Goal: Find specific page/section: Find specific page/section

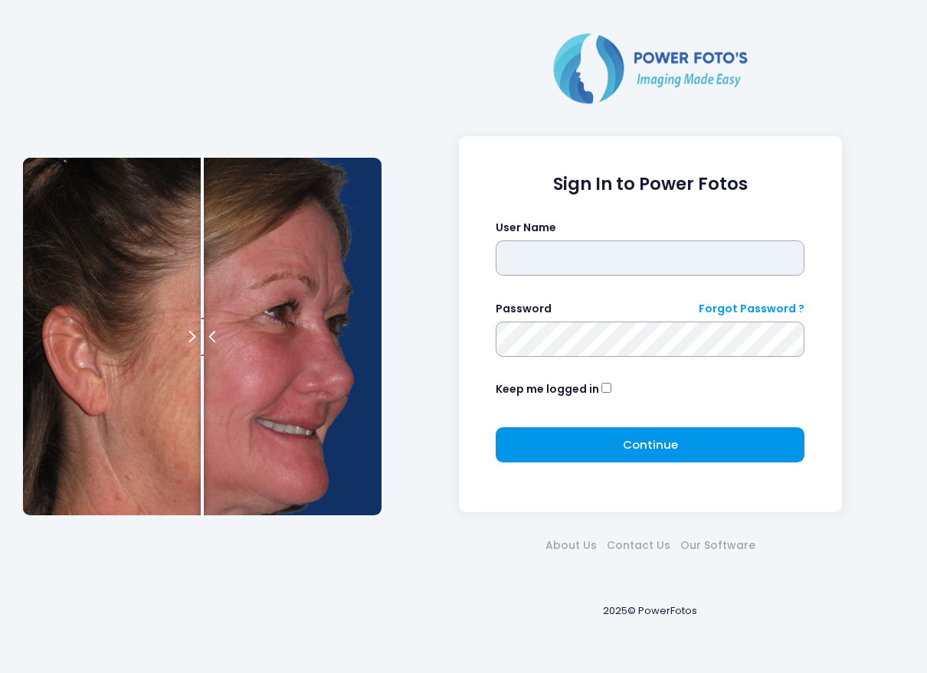
type input "*******"
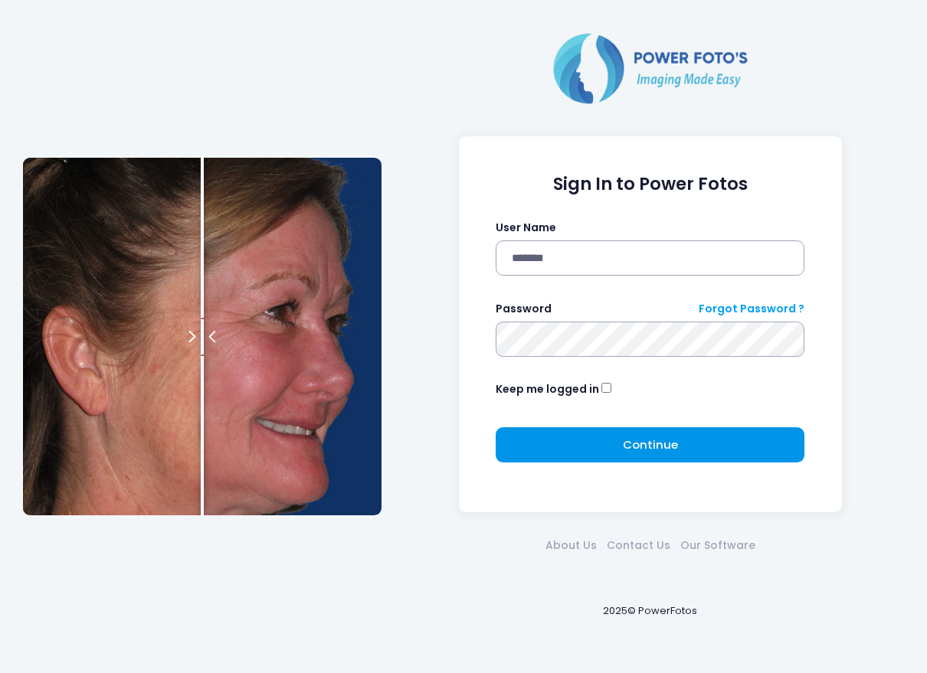
drag, startPoint x: 611, startPoint y: 449, endPoint x: 666, endPoint y: 420, distance: 62.0
click at [613, 449] on button "Continue Please wait..." at bounding box center [650, 444] width 309 height 35
click at [670, 445] on span "Please wait..." at bounding box center [650, 445] width 90 height 17
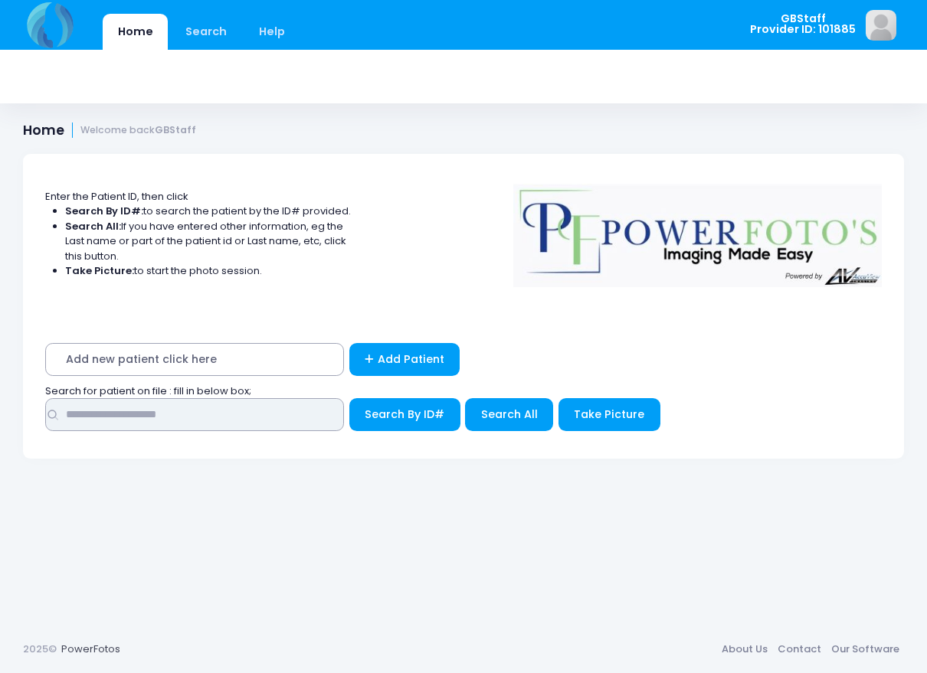
click at [309, 423] on input "text" at bounding box center [194, 414] width 299 height 33
type input "*****"
click at [349, 398] on button "Search By ID#" at bounding box center [404, 414] width 111 height 33
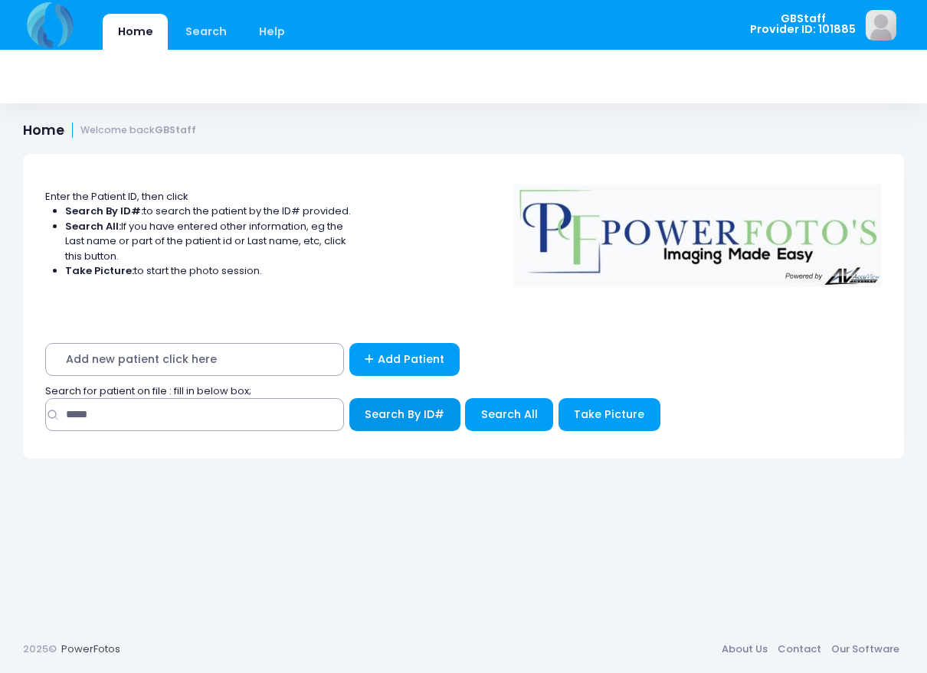
click at [410, 401] on button "Search By ID#" at bounding box center [404, 414] width 111 height 33
click at [424, 397] on div "Search for patient on file : fill in below box;" at bounding box center [463, 391] width 851 height 15
click at [422, 414] on span "Search By ID#" at bounding box center [405, 414] width 80 height 15
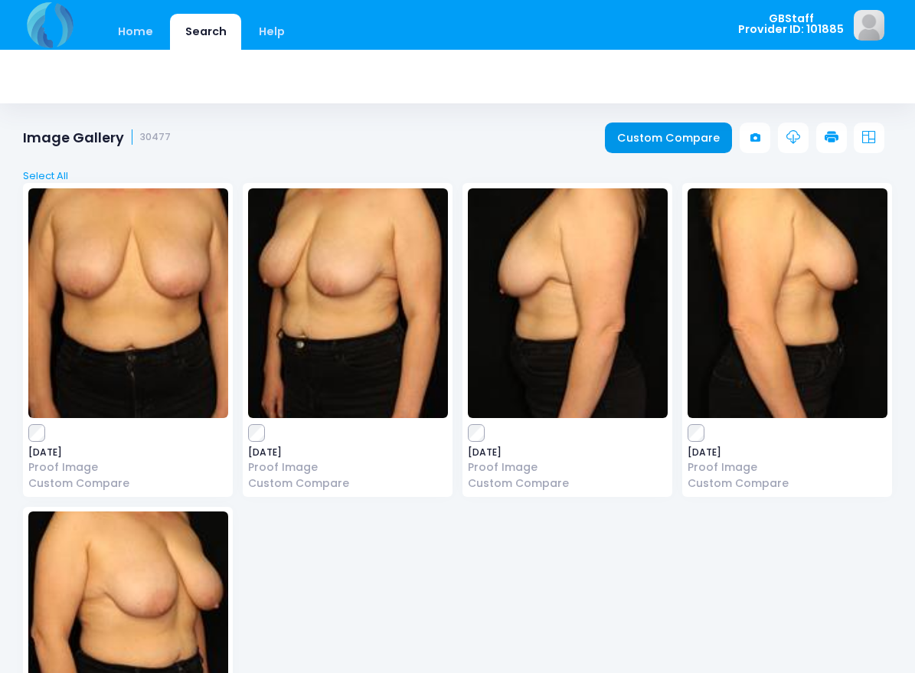
click at [698, 134] on link "Custom Compare" at bounding box center [669, 138] width 128 height 31
